Goal: Information Seeking & Learning: Check status

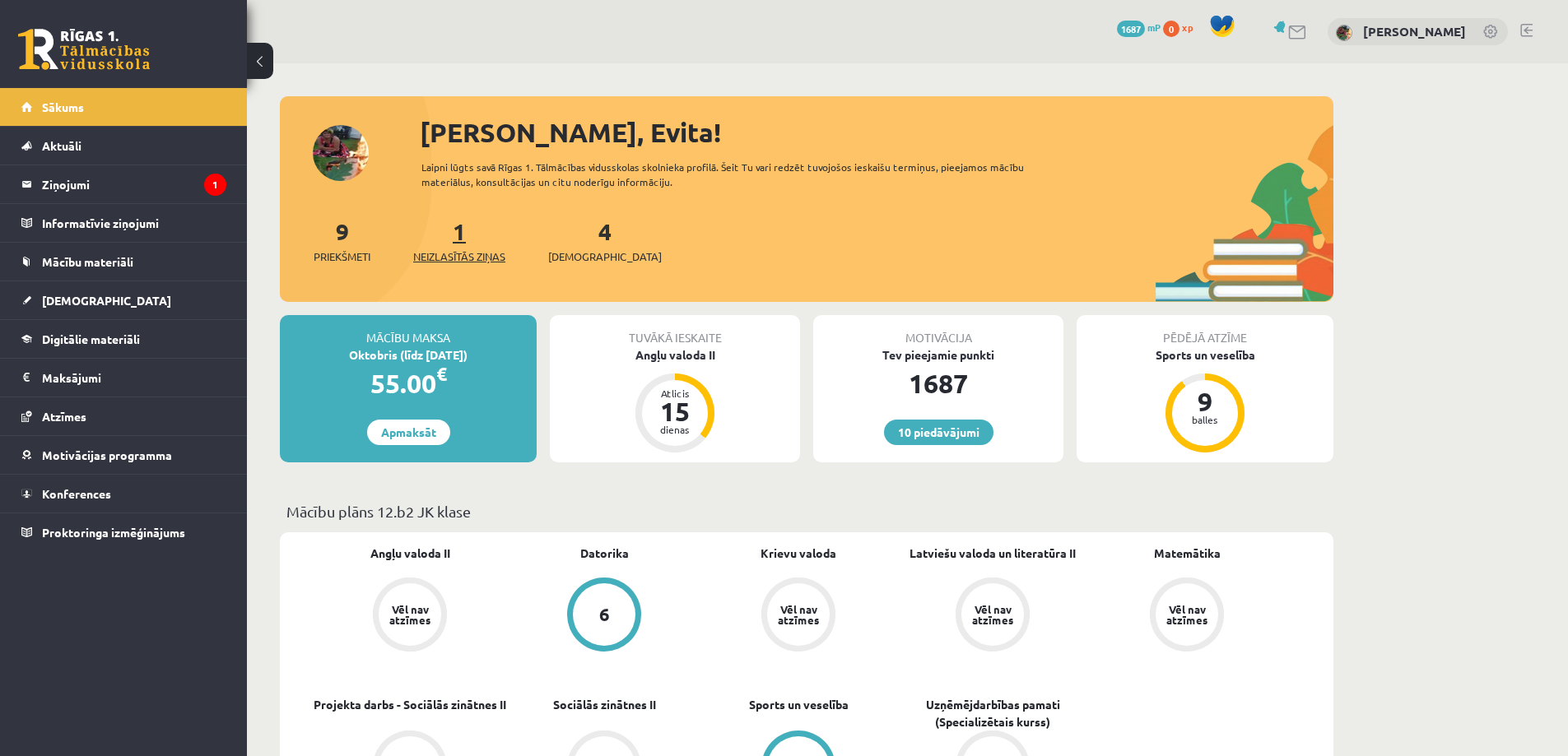
click at [458, 234] on link "1 Neizlasītās ziņas" at bounding box center [460, 241] width 93 height 49
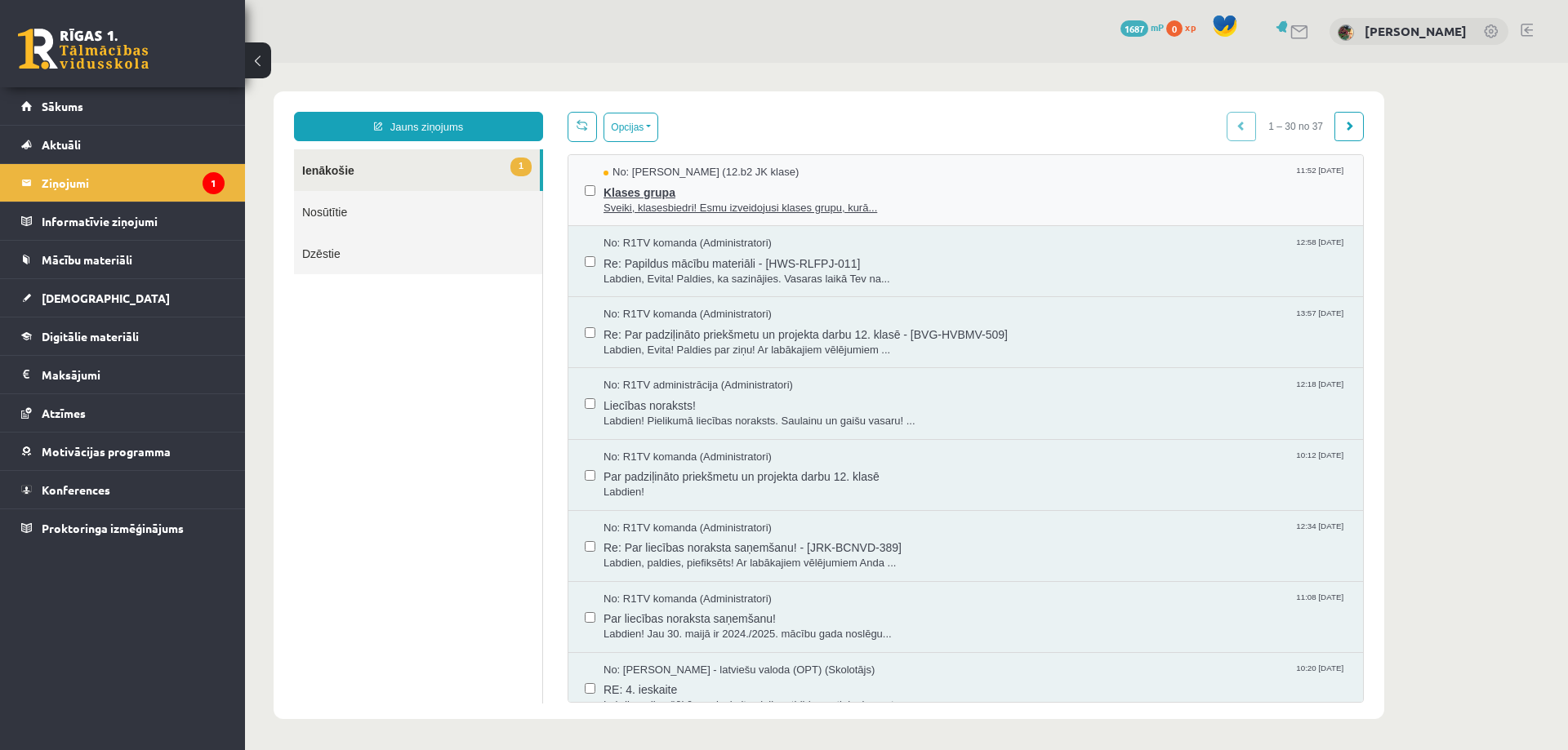
click at [745, 193] on span "Klases grupa" at bounding box center [976, 190] width 743 height 20
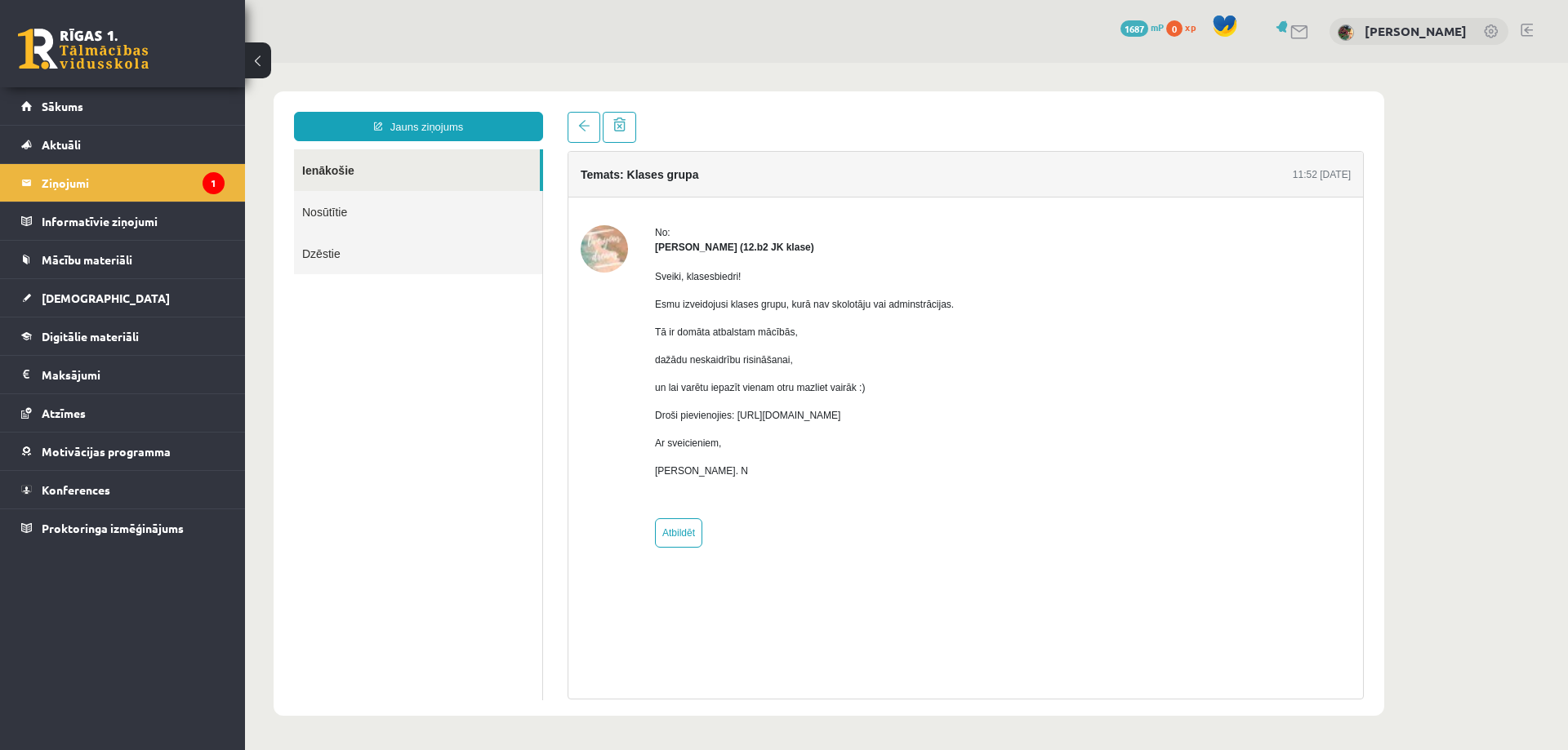
drag, startPoint x: 737, startPoint y: 415, endPoint x: 1065, endPoint y: 410, distance: 328.0
click at [1065, 410] on div "No: [PERSON_NAME] (12.b2 JK klase) Sveiki, klasesbiedri! Esmu izveidojusi klase…" at bounding box center [966, 386] width 770 height 322
copy p "[URL][DOMAIN_NAME]"
click at [792, 580] on div "Temats: Klases grupa 11:52 [DATE] No: [PERSON_NAME] (12.b2 JK klase) Sveiki, kl…" at bounding box center [965, 425] width 797 height 549
click at [72, 297] on span "[DEMOGRAPHIC_DATA]" at bounding box center [106, 297] width 128 height 15
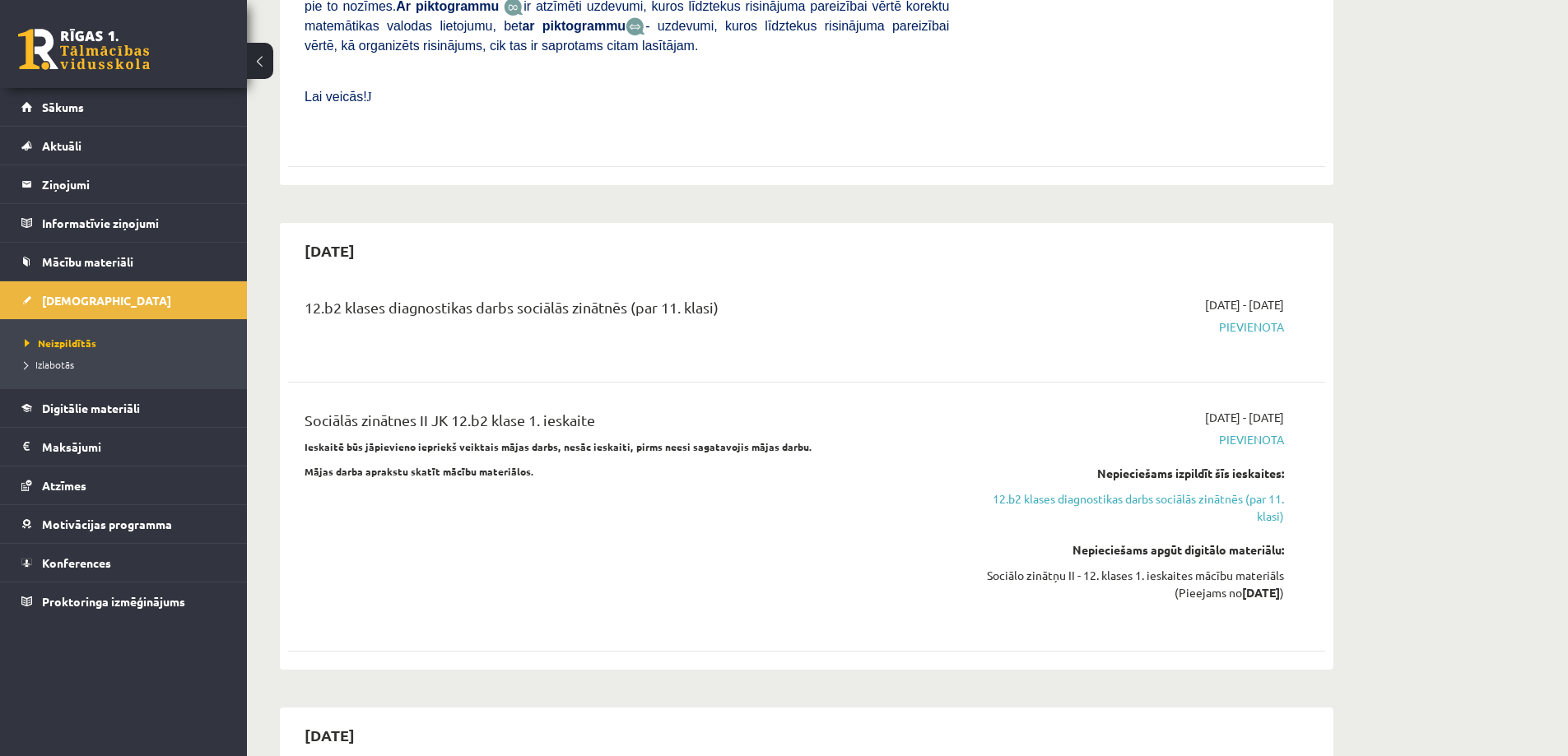
scroll to position [1152, 0]
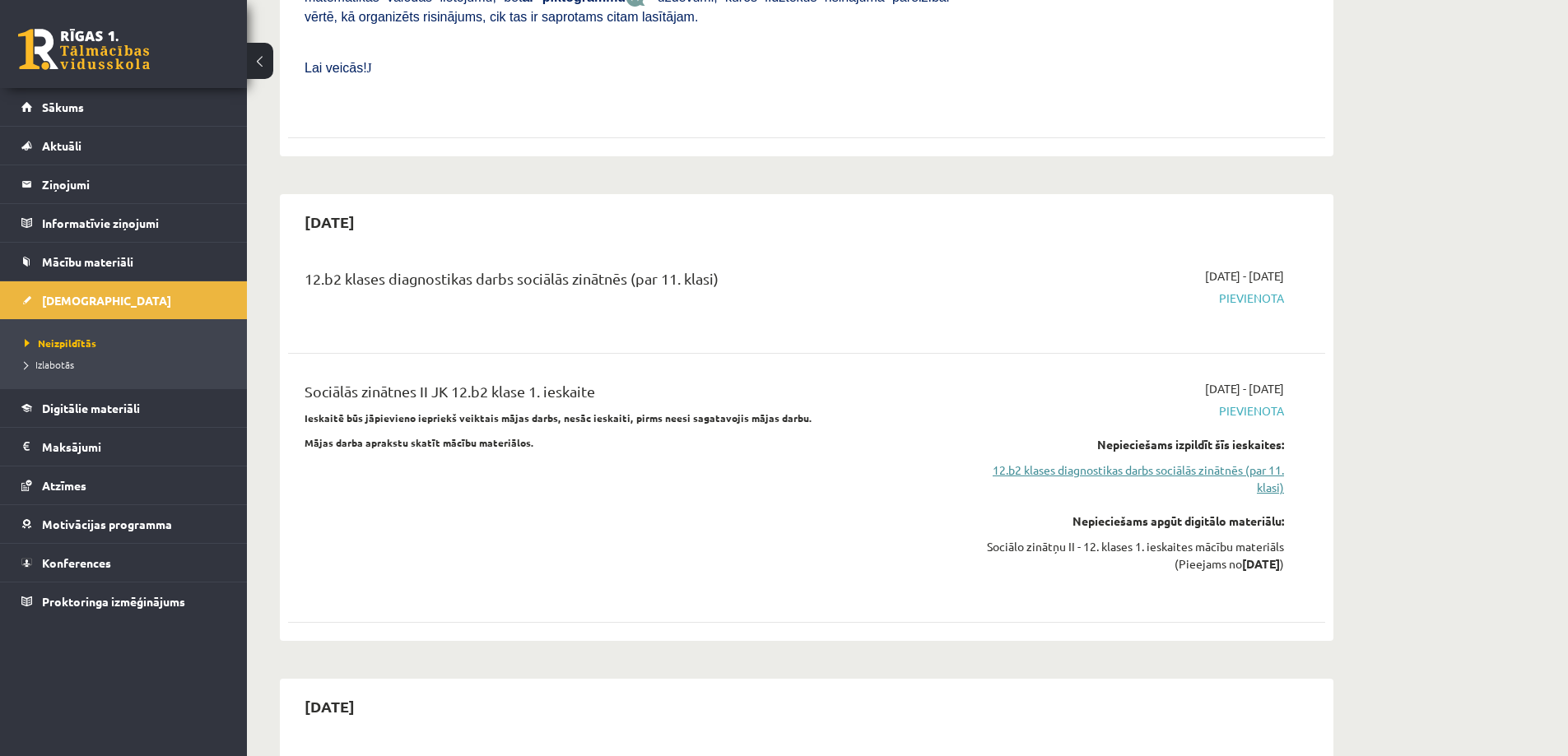
click at [1072, 461] on link "12.b2 klases diagnostikas darbs sociālās zinātnēs (par 11. klasi)" at bounding box center [1129, 478] width 310 height 34
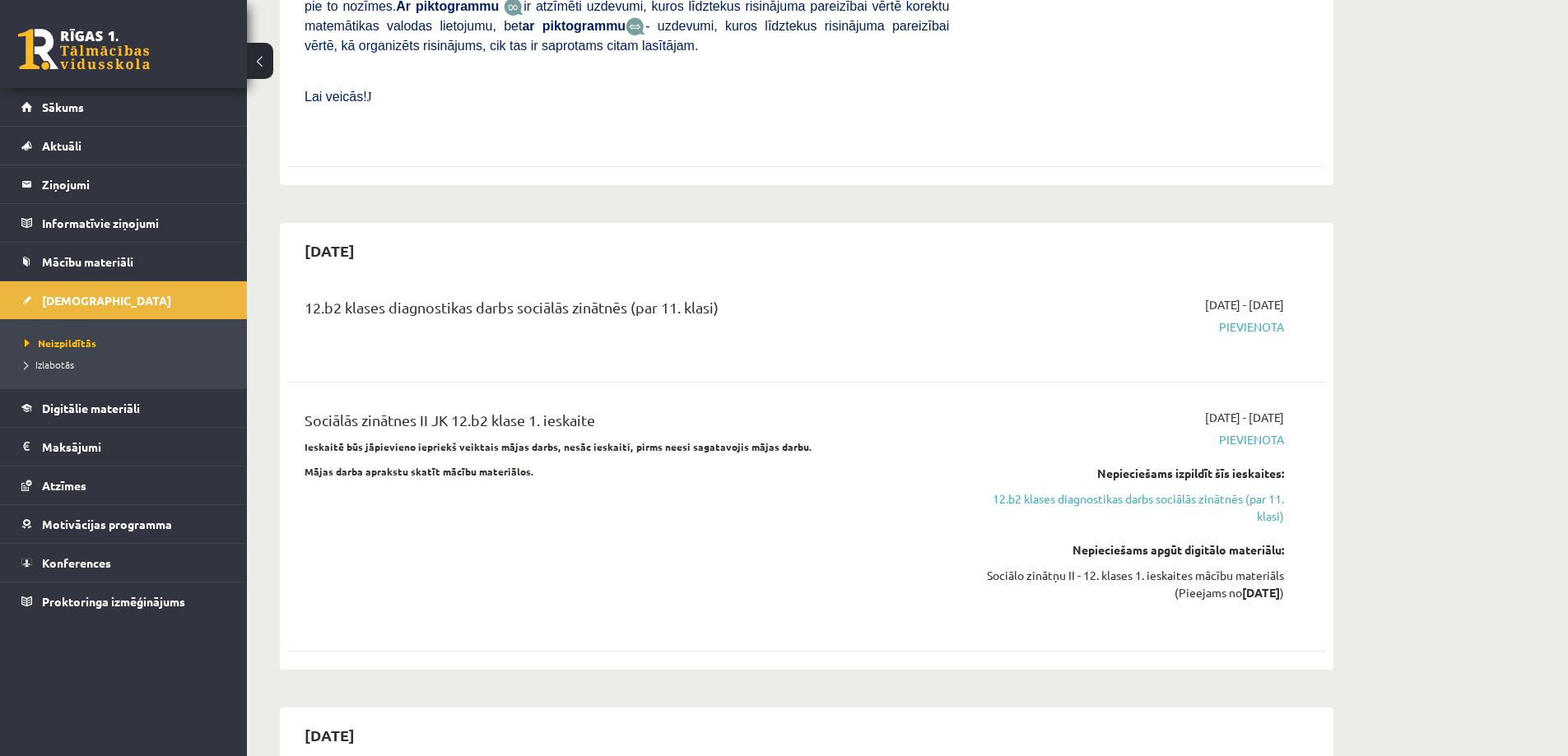
scroll to position [1116, 0]
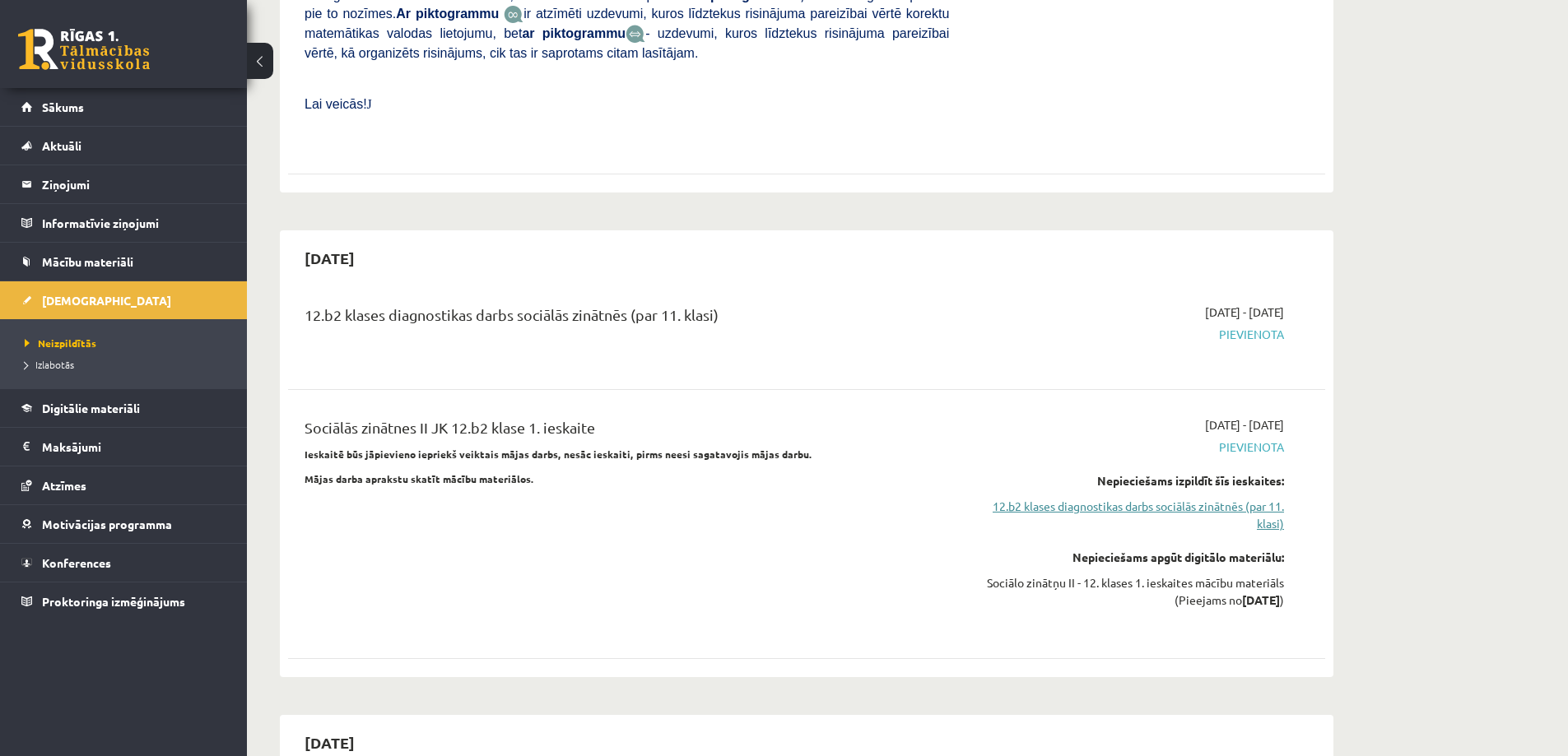
click at [1089, 498] on link "12.b2 klases diagnostikas darbs sociālās zinātnēs (par 11. klasi)" at bounding box center [1129, 515] width 310 height 34
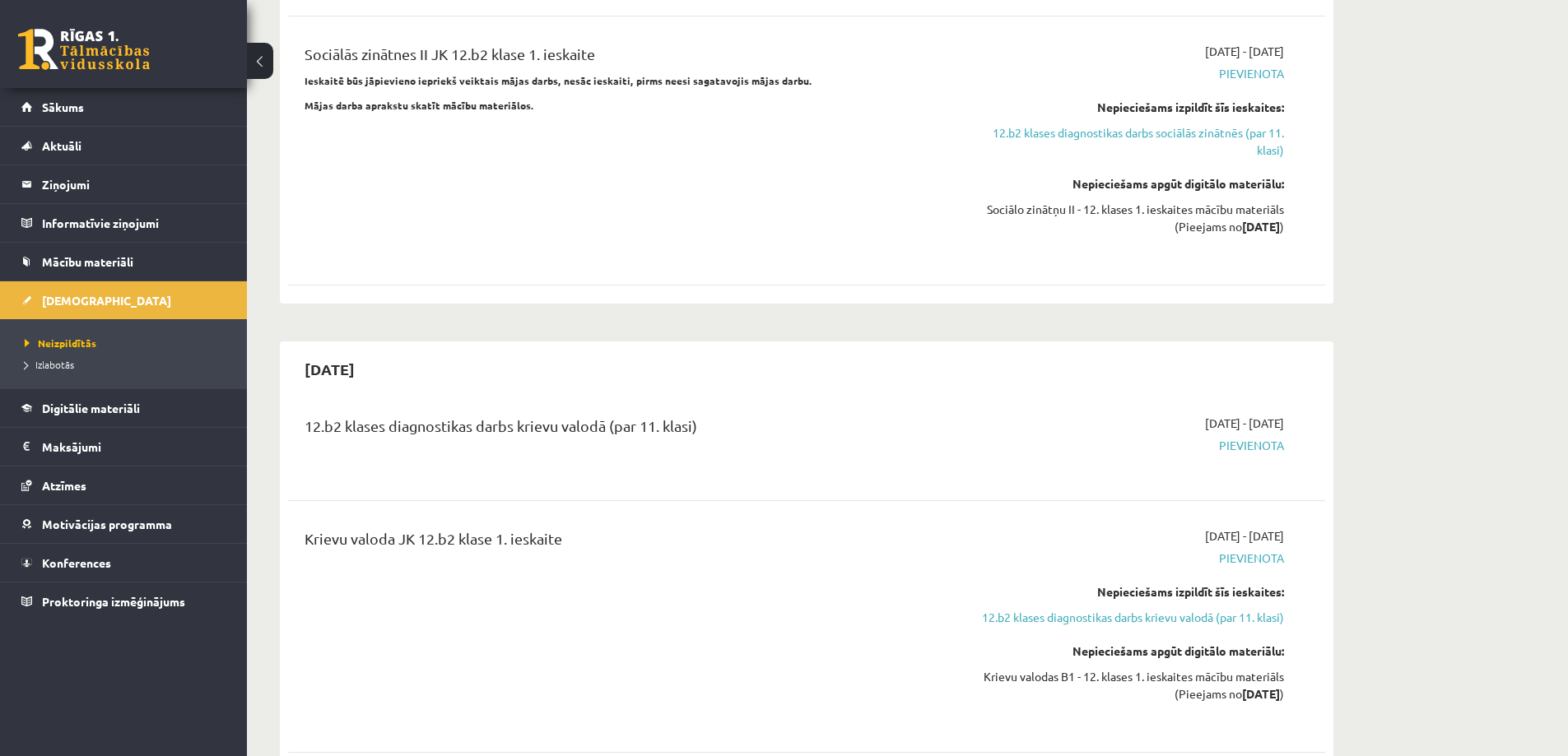
scroll to position [1528, 0]
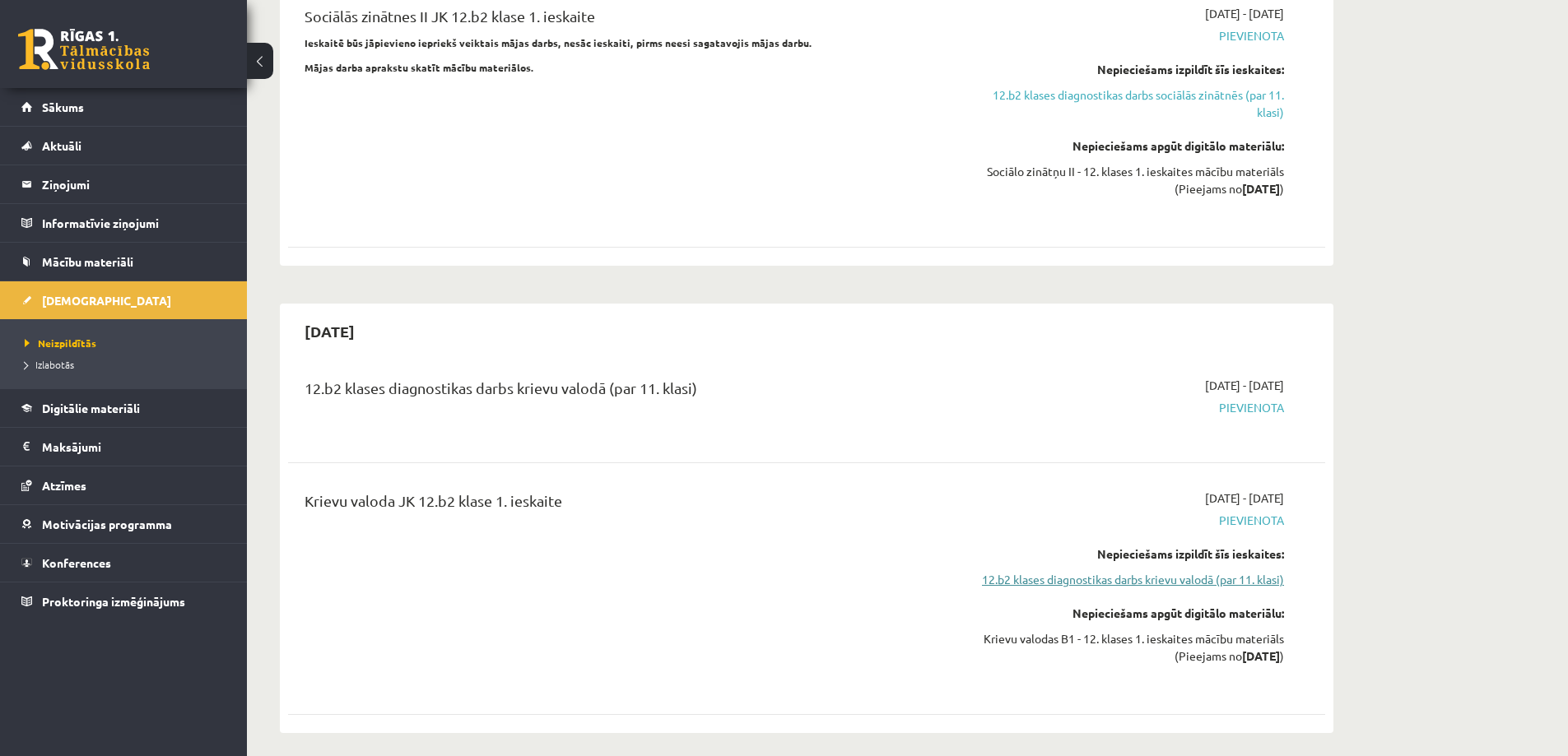
click at [1056, 572] on link "12.b2 klases diagnostikas darbs krievu valodā (par 11. klasi)" at bounding box center [1129, 580] width 310 height 18
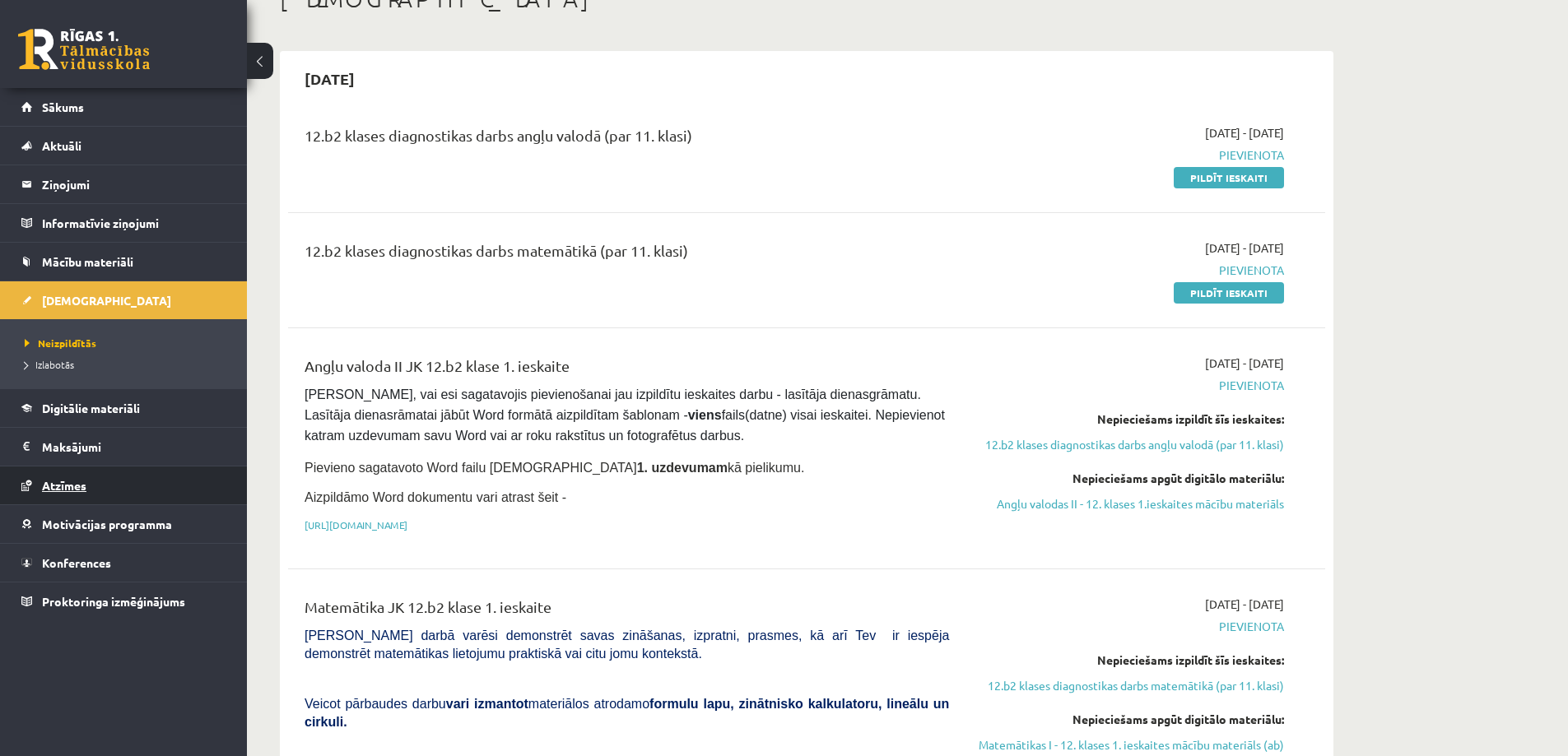
scroll to position [82, 0]
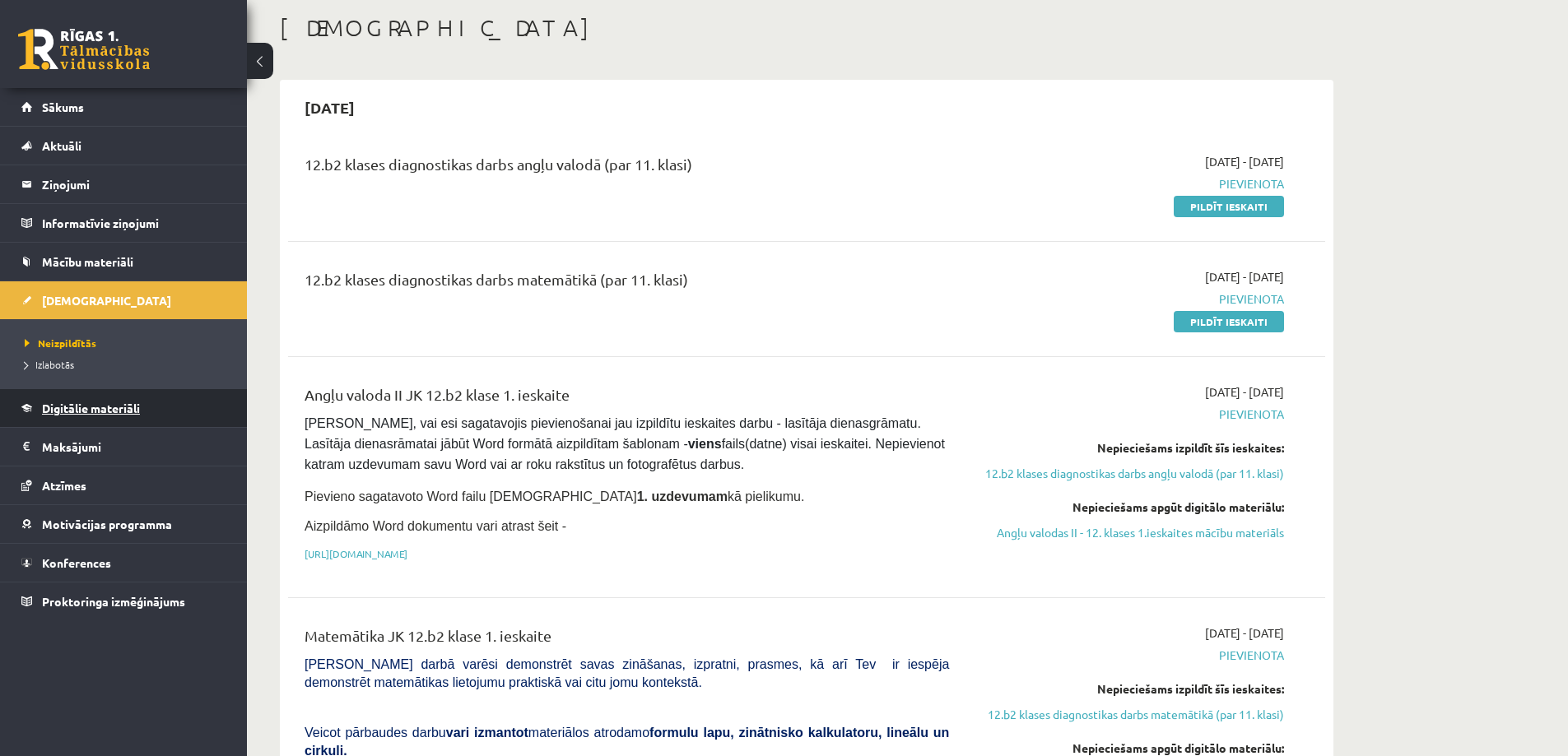
click at [84, 409] on span "Digitālie materiāli" at bounding box center [91, 408] width 98 height 15
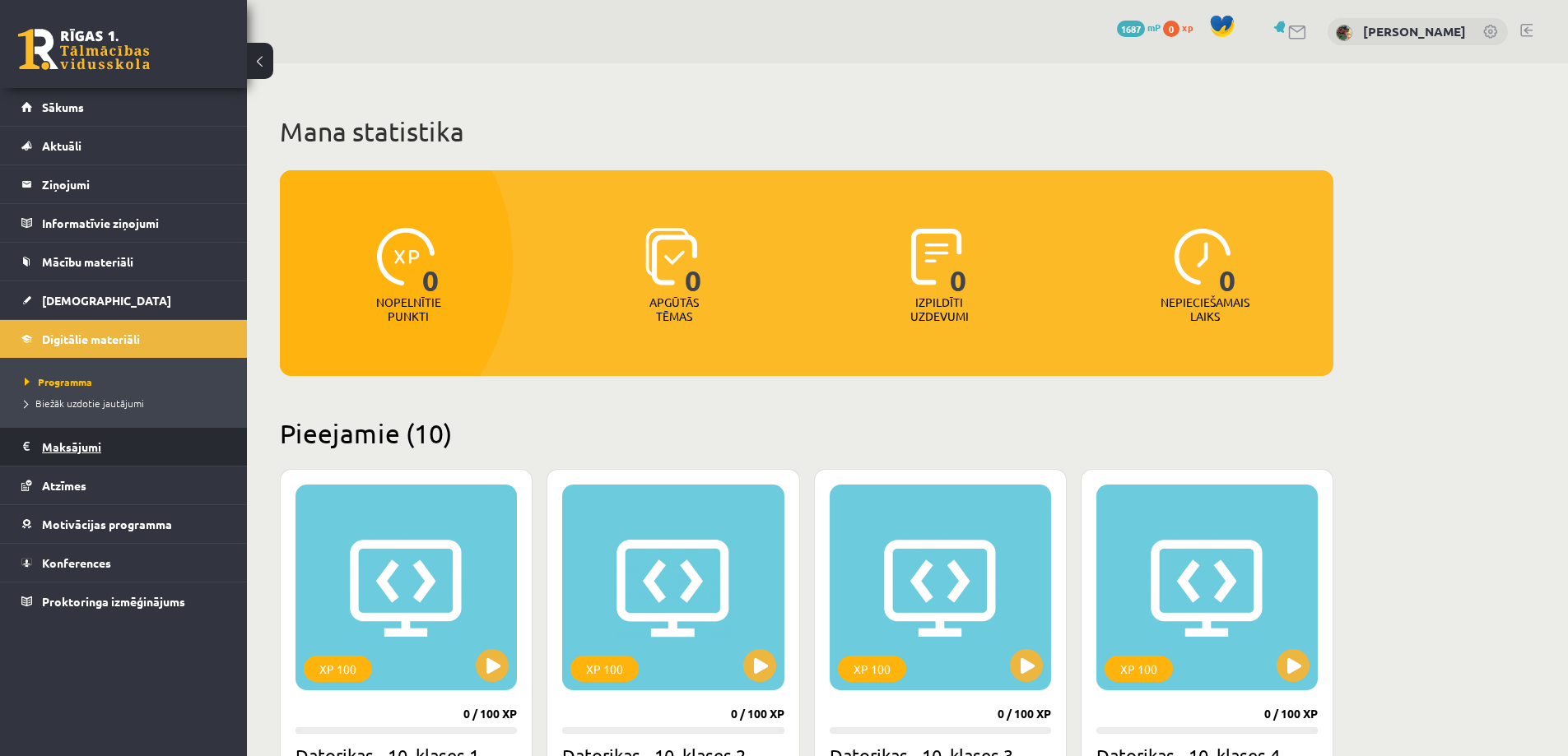
click at [77, 446] on legend "Maksājumi 0" at bounding box center [134, 447] width 184 height 38
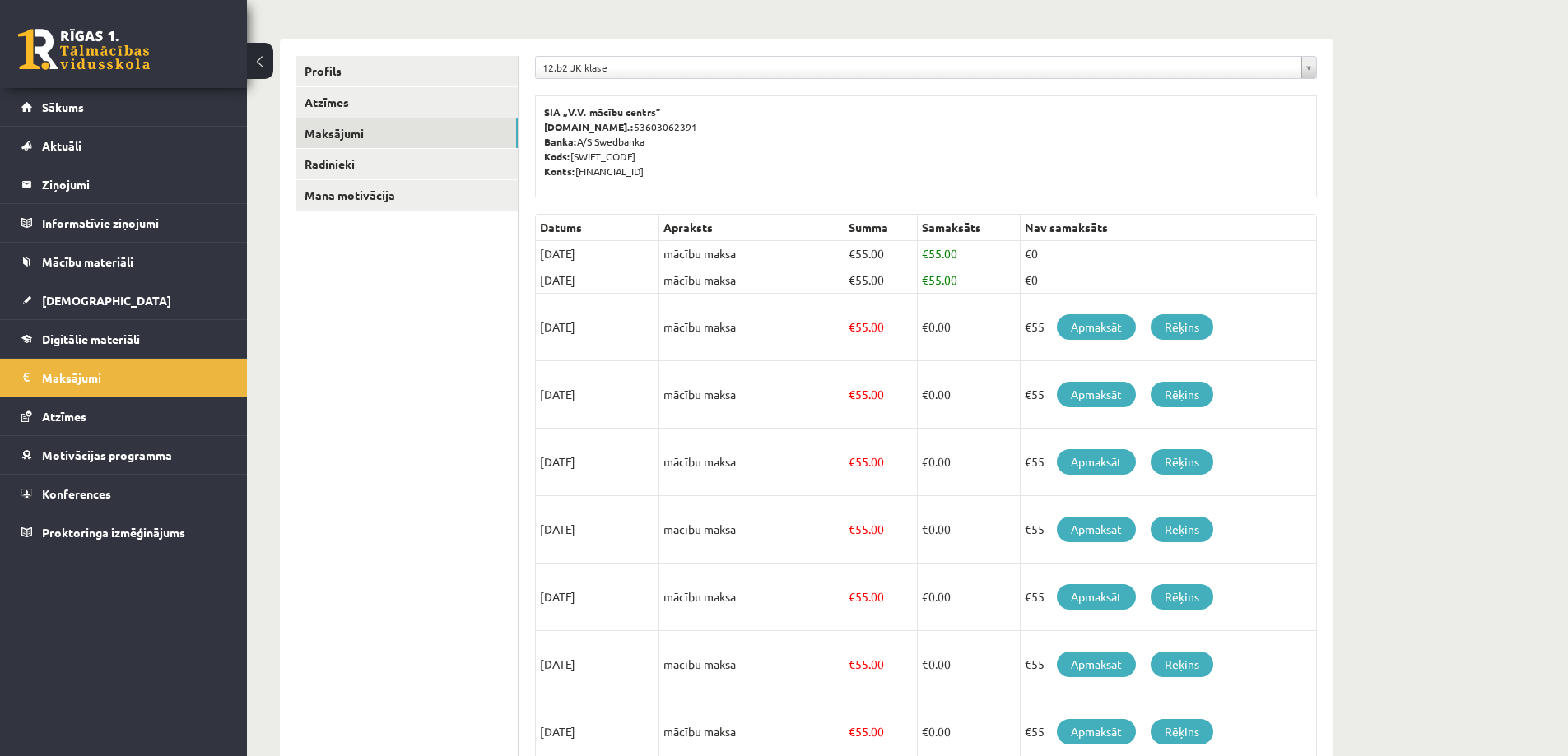
scroll to position [123, 0]
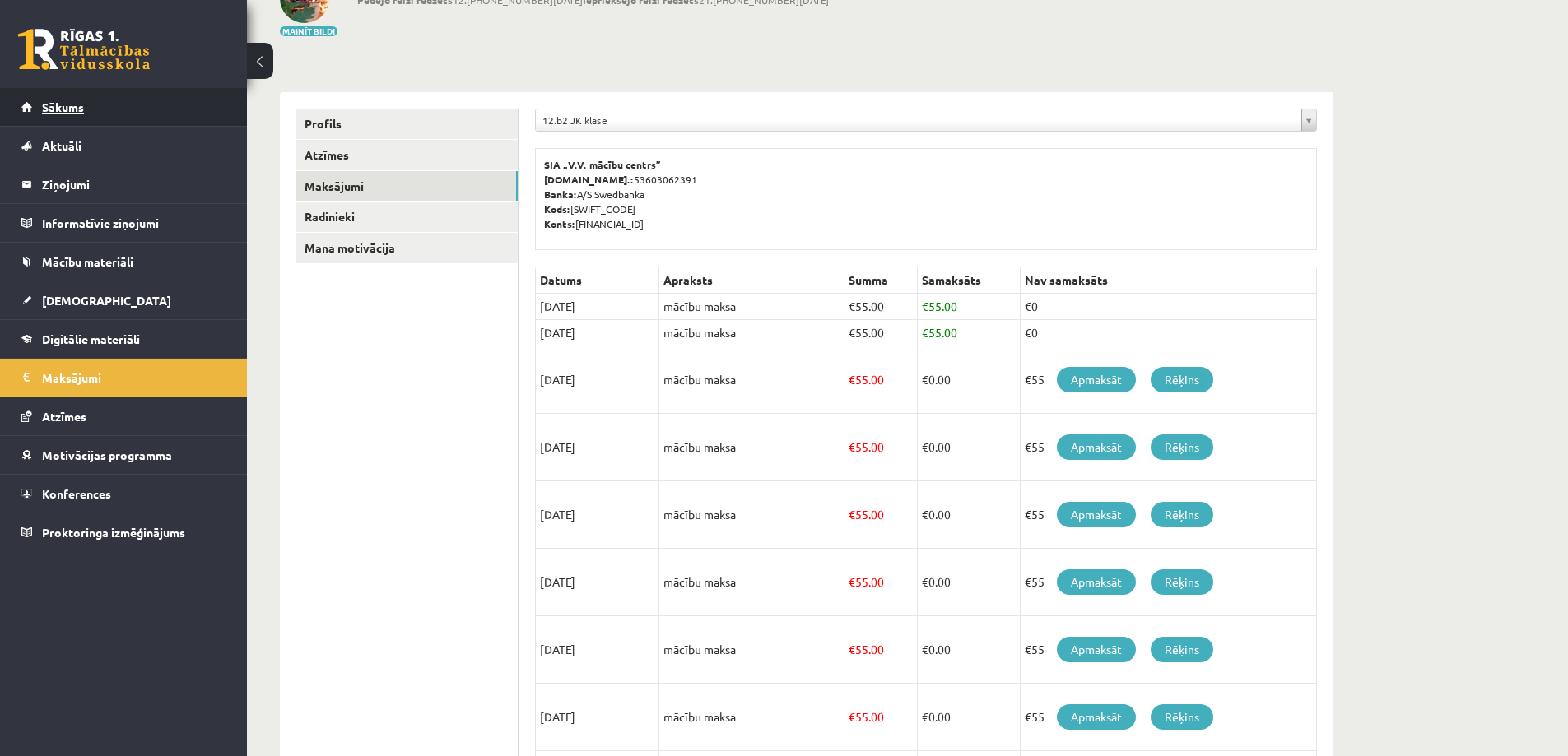
click at [93, 100] on link "Sākums" at bounding box center [124, 106] width 205 height 38
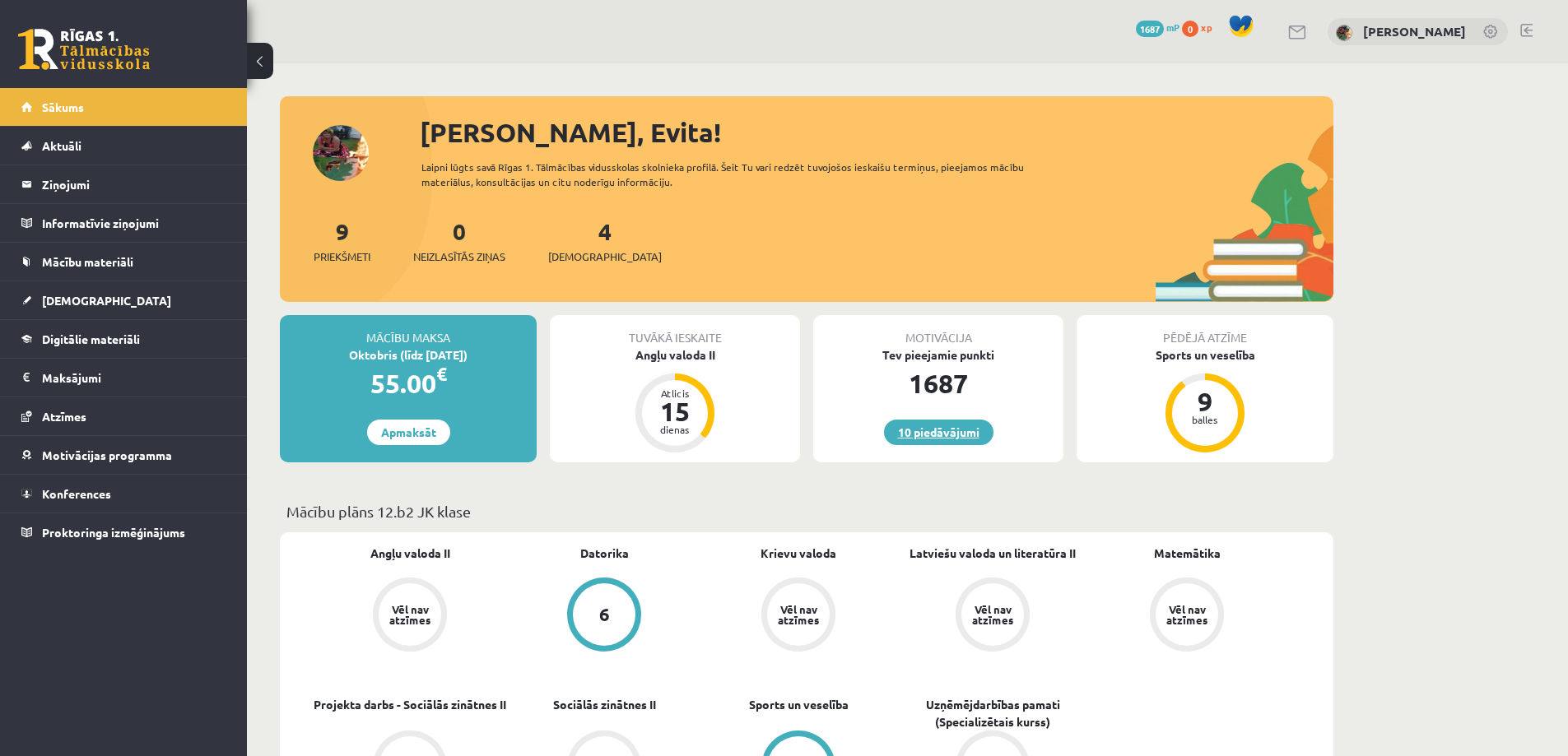
click at [958, 433] on link "10 piedāvājumi" at bounding box center [939, 432] width 109 height 25
